Goal: Task Accomplishment & Management: Manage account settings

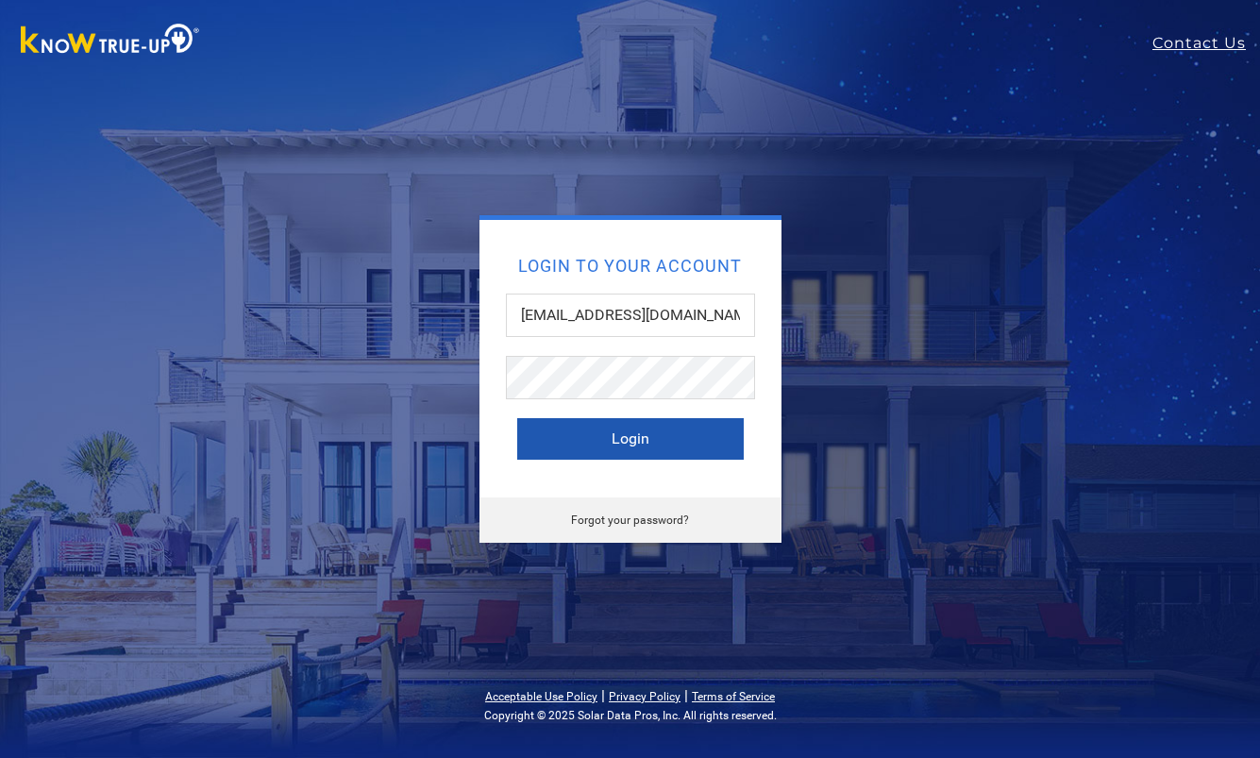
click at [672, 435] on button "Login" at bounding box center [630, 439] width 226 height 42
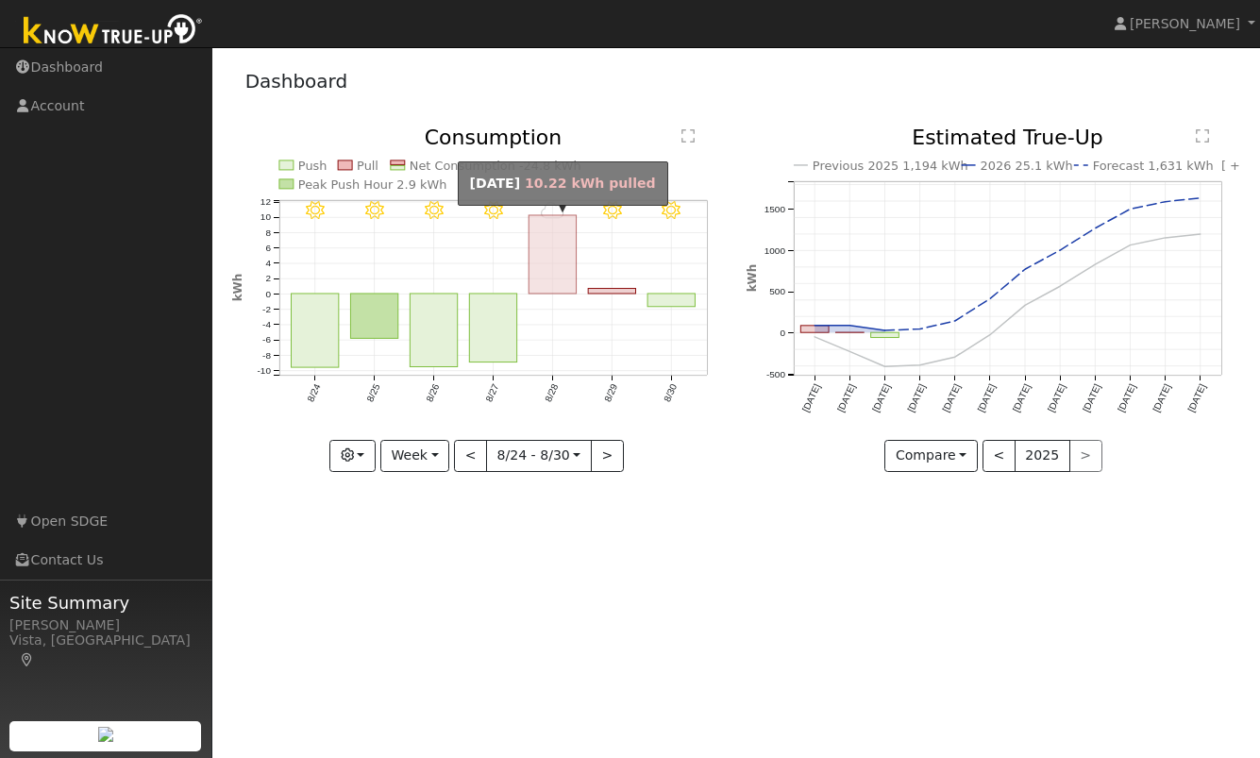
click at [557, 269] on rect "onclick=""" at bounding box center [551, 254] width 47 height 78
type input "[DATE]"
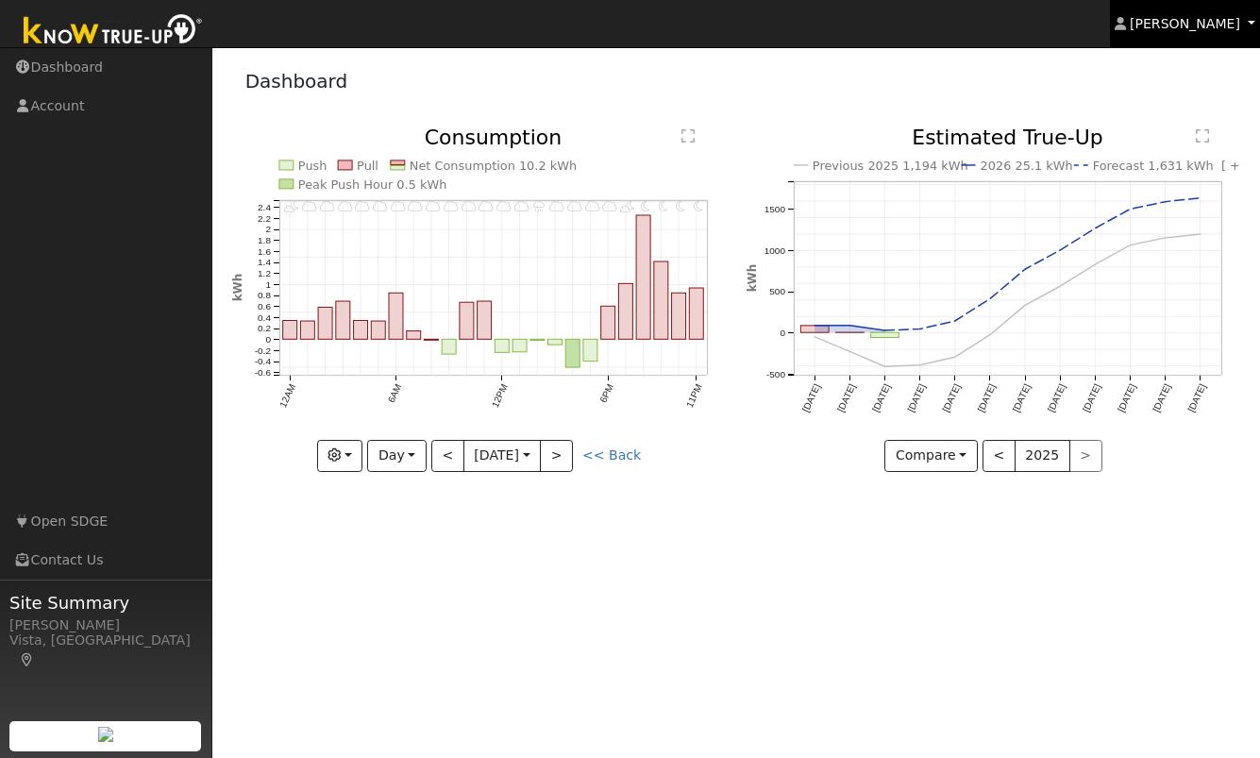
click at [1175, 22] on span "[PERSON_NAME]" at bounding box center [1185, 23] width 110 height 15
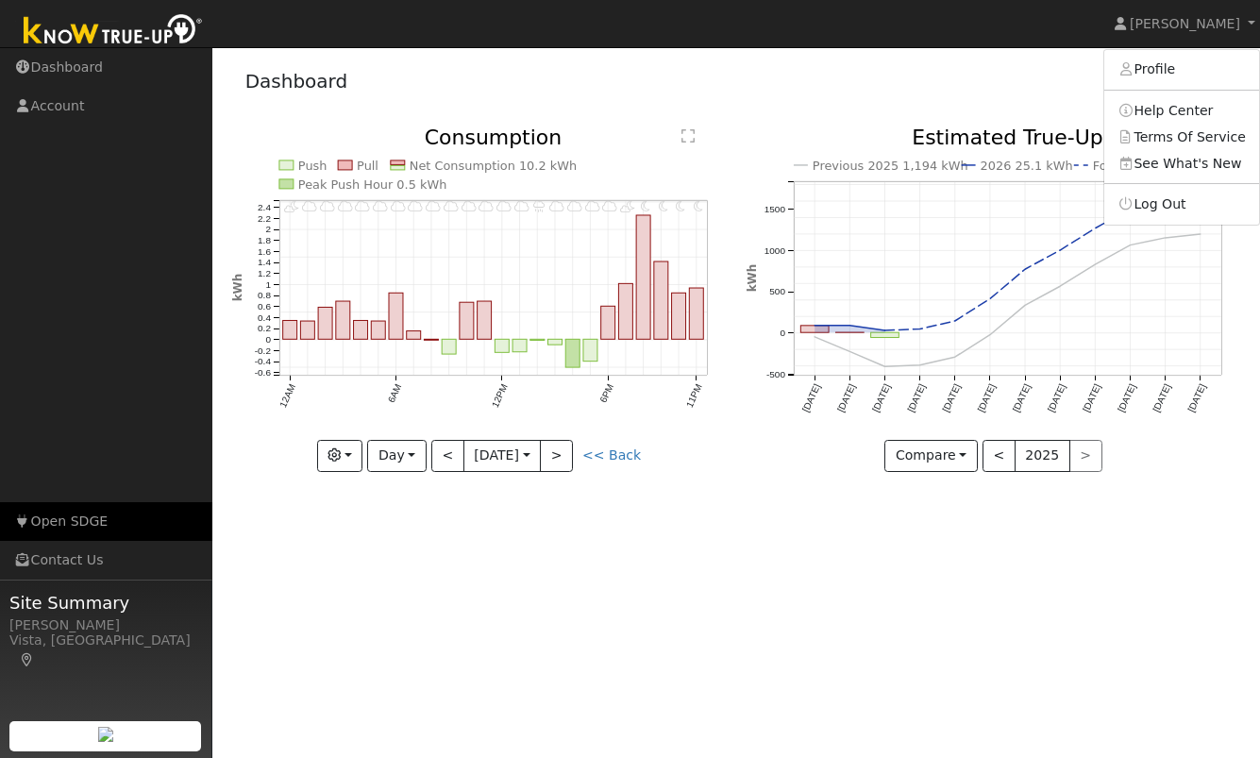
click at [58, 519] on link "Open SDGE" at bounding box center [106, 521] width 212 height 39
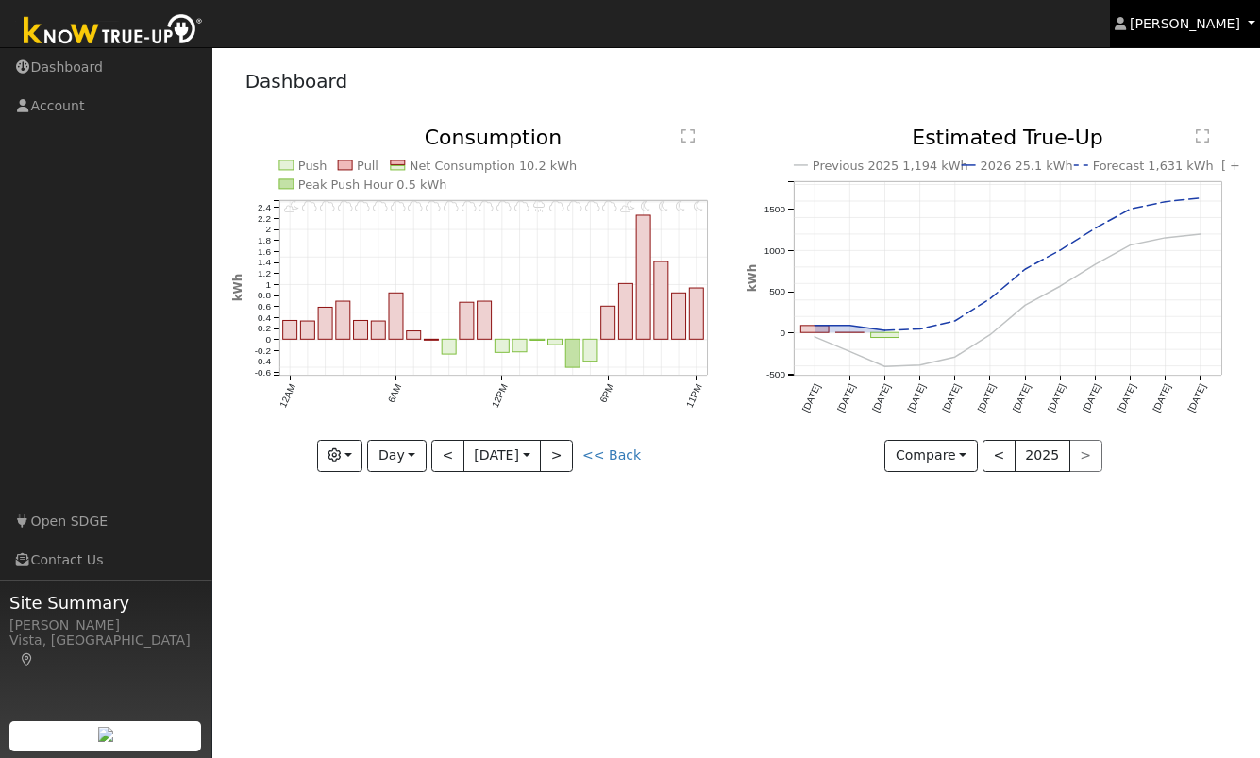
click at [1206, 27] on span "Cathrin Eckle" at bounding box center [1185, 23] width 110 height 15
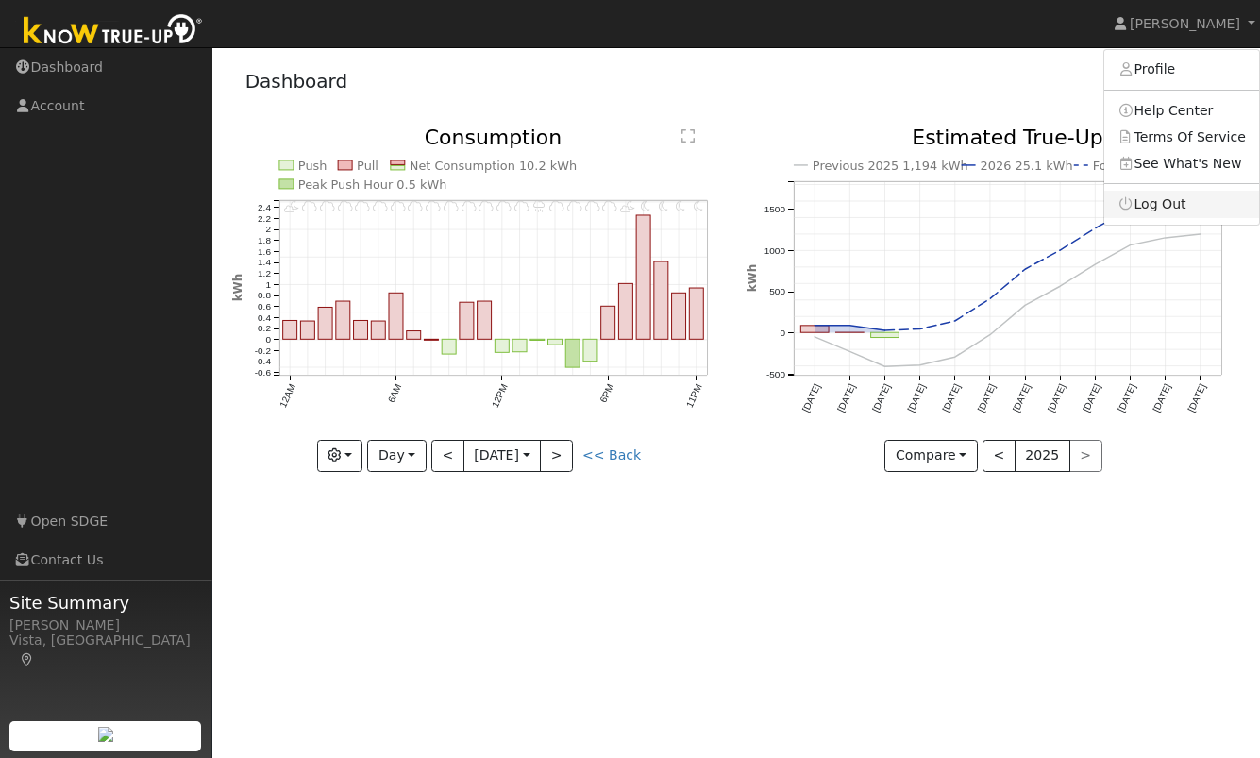
click at [1164, 203] on link "Log Out" at bounding box center [1181, 204] width 155 height 26
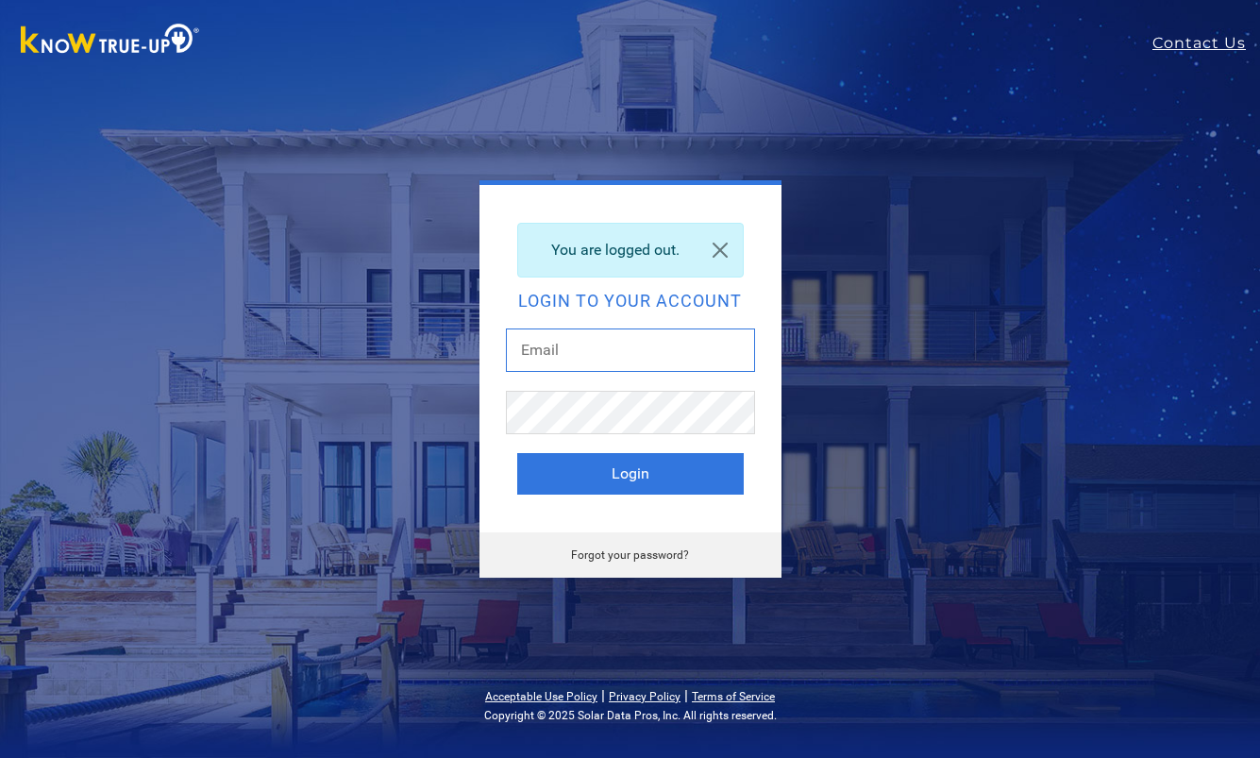
type input "[EMAIL_ADDRESS][DOMAIN_NAME]"
